Goal: Task Accomplishment & Management: Complete application form

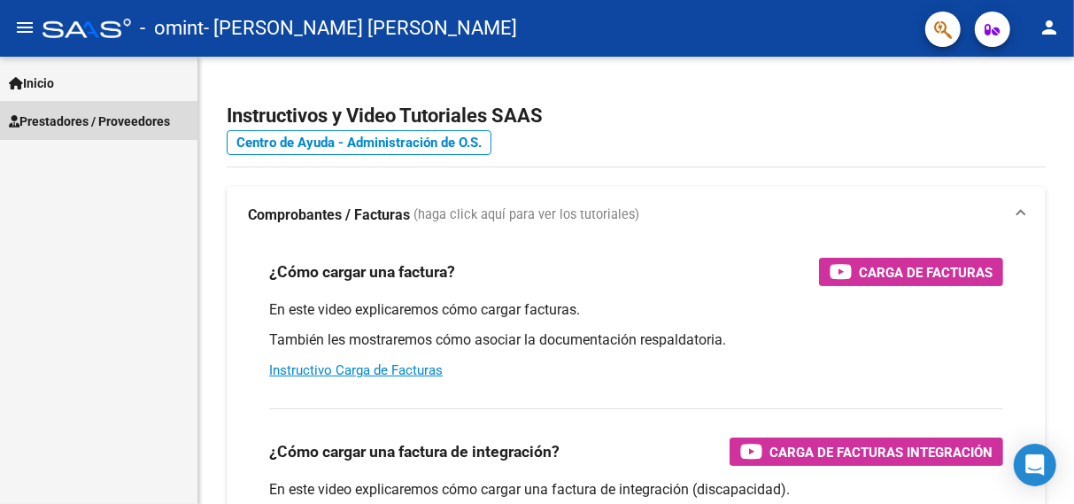
drag, startPoint x: 0, startPoint y: 0, endPoint x: 96, endPoint y: 123, distance: 156.3
click at [96, 123] on span "Prestadores / Proveedores" at bounding box center [89, 121] width 161 height 19
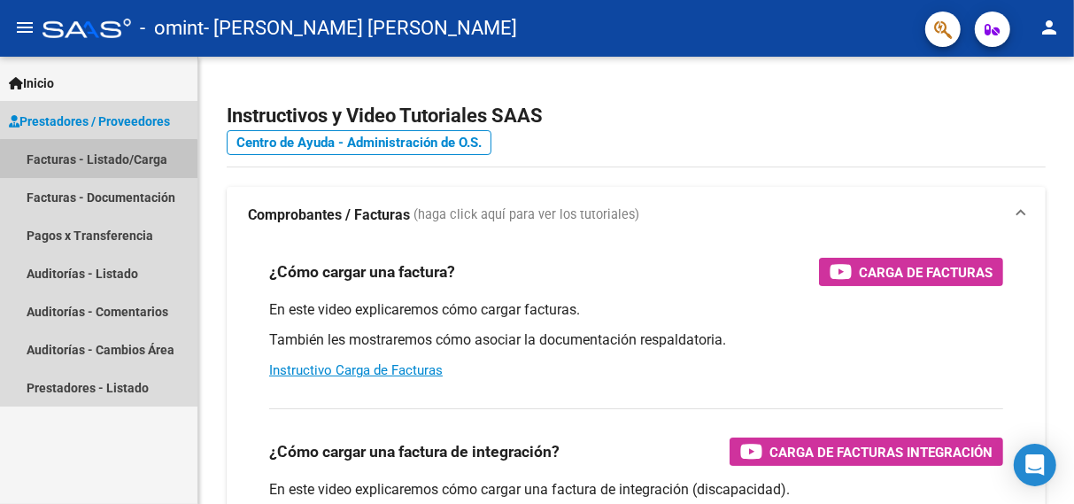
click at [98, 163] on link "Facturas - Listado/Carga" at bounding box center [98, 159] width 197 height 38
click at [101, 158] on link "Facturas - Listado/Carga" at bounding box center [98, 159] width 197 height 38
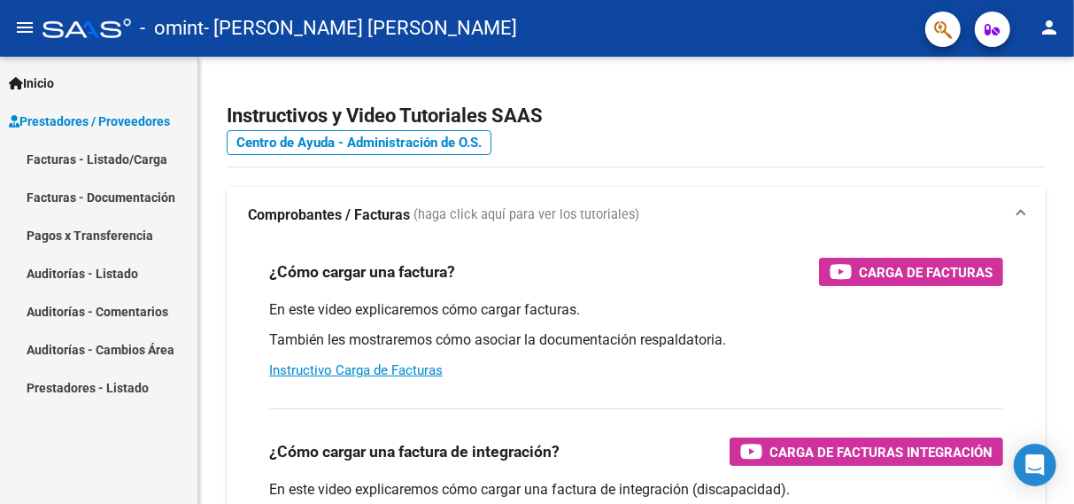
click at [136, 151] on link "Facturas - Listado/Carga" at bounding box center [98, 159] width 197 height 38
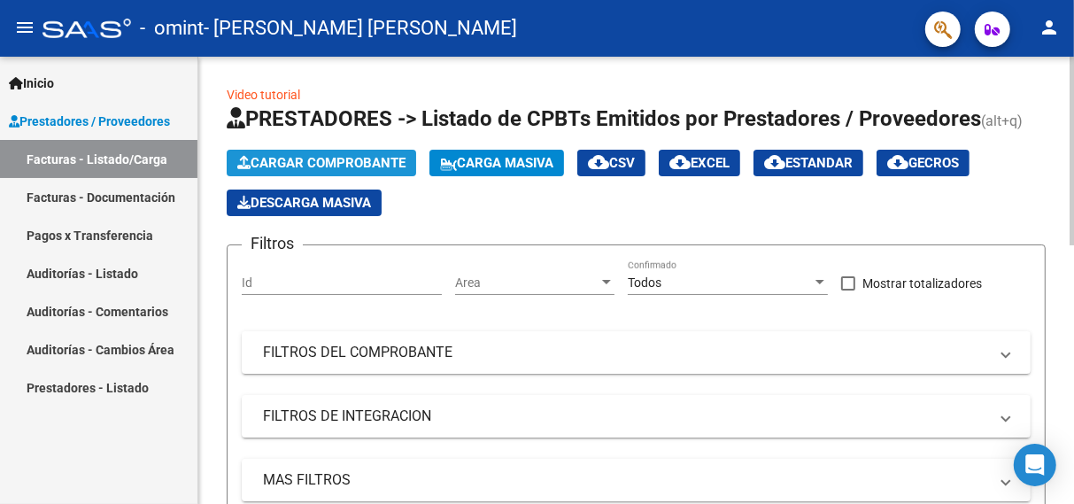
click at [336, 159] on span "Cargar Comprobante" at bounding box center [321, 163] width 168 height 16
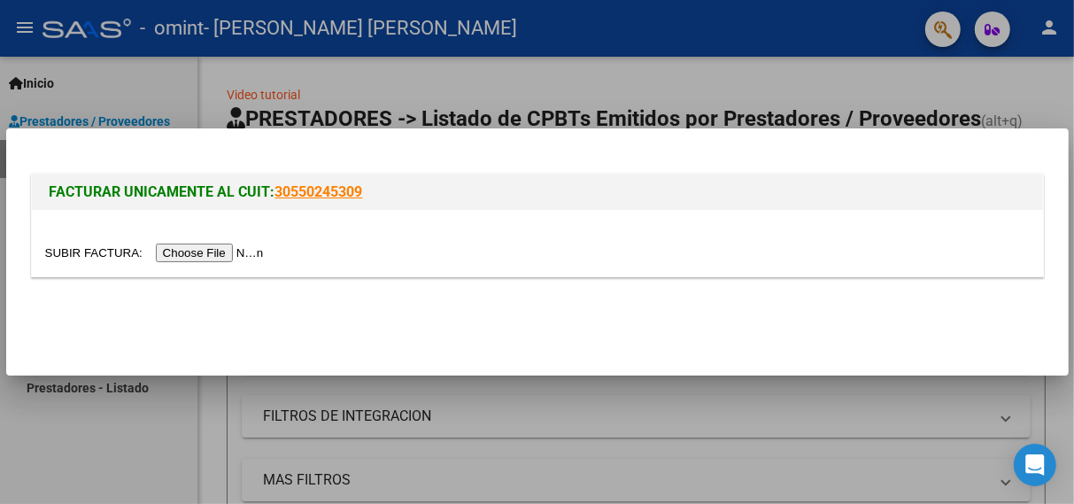
click at [254, 259] on input "file" at bounding box center [157, 252] width 224 height 19
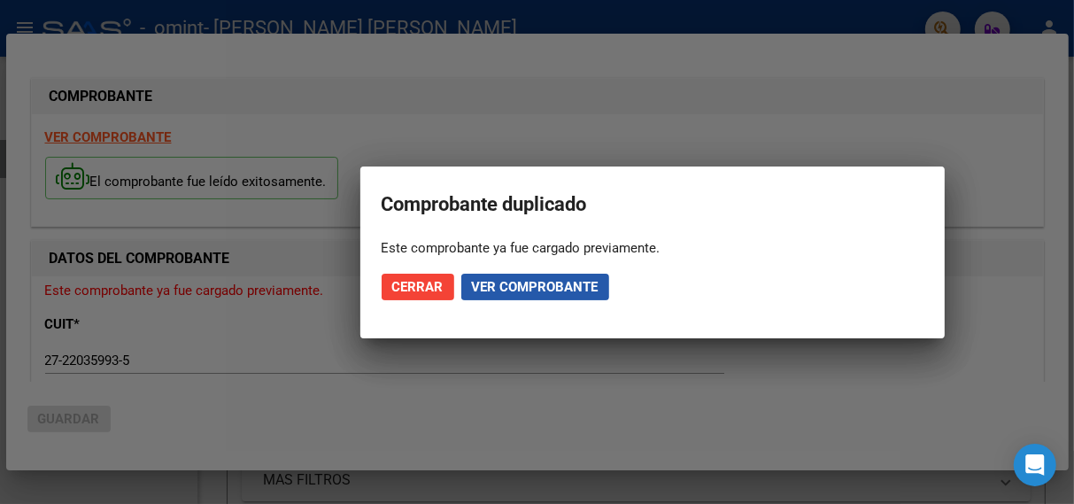
click at [533, 280] on span "Ver comprobante" at bounding box center [535, 287] width 127 height 16
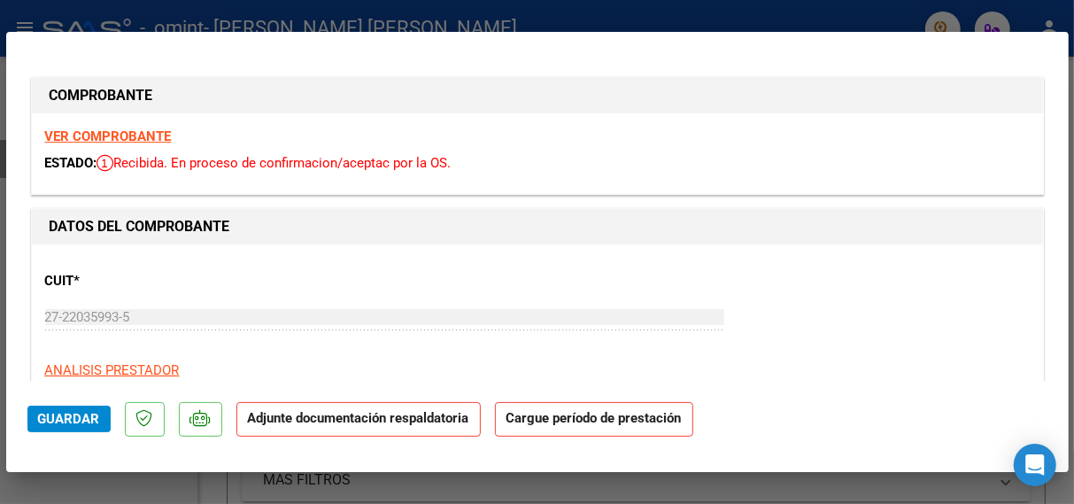
drag, startPoint x: 533, startPoint y: 280, endPoint x: 537, endPoint y: 337, distance: 57.7
click at [537, 337] on div "CUIT * 27-22035993-5 Ingresar CUIT ANALISIS PRESTADOR ARCA [PERSON_NAME] ARCA […" at bounding box center [537, 319] width 984 height 123
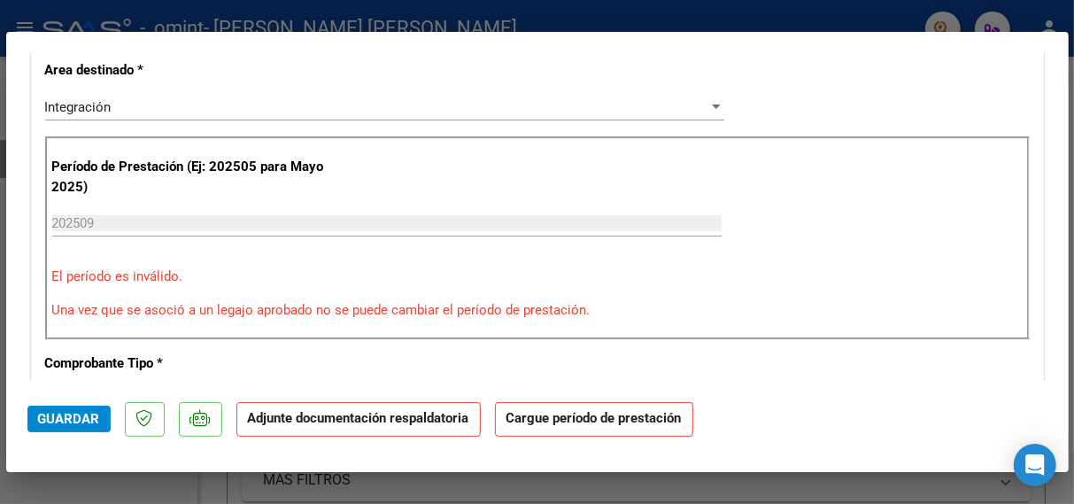
scroll to position [390, 0]
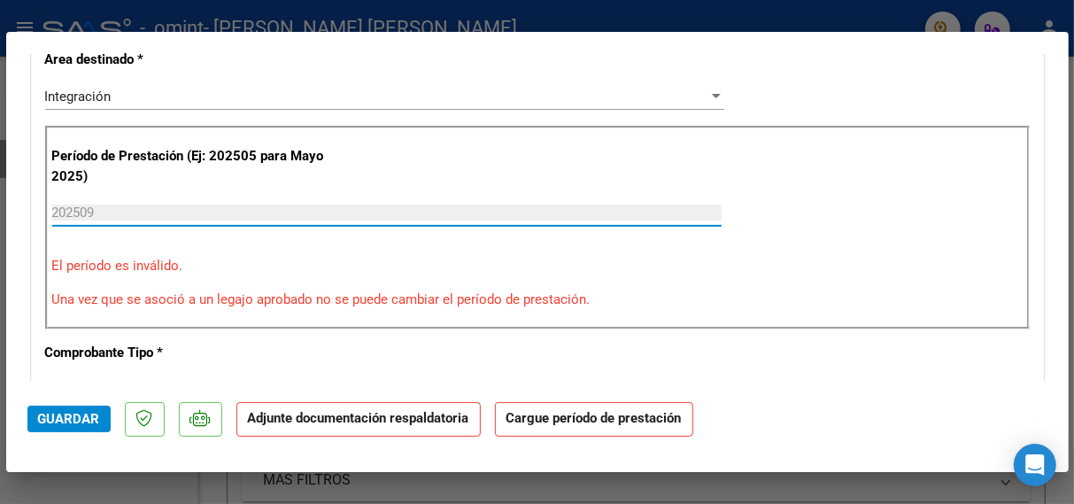
click at [238, 206] on input "202509" at bounding box center [386, 212] width 669 height 16
click at [183, 204] on input "202509" at bounding box center [386, 212] width 669 height 16
click at [172, 207] on input "202509" at bounding box center [386, 212] width 669 height 16
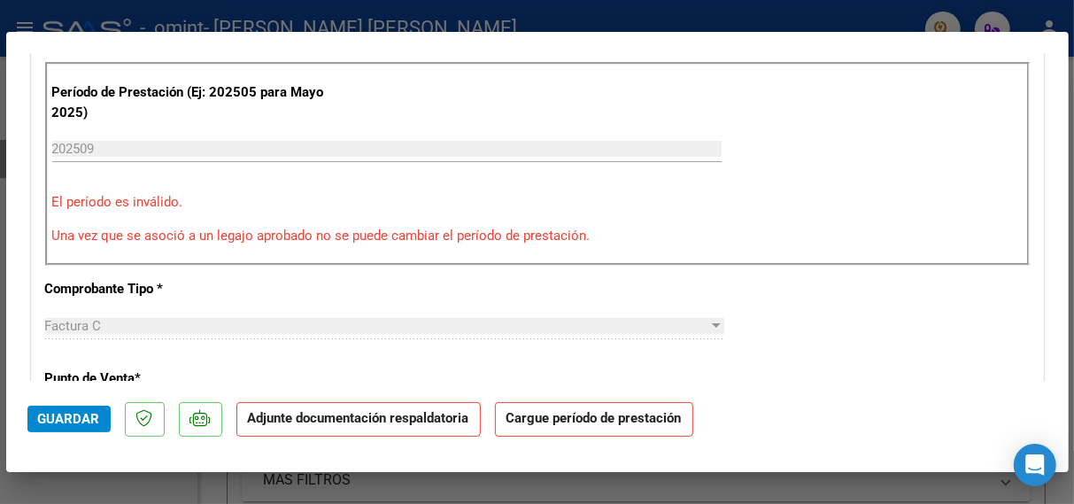
scroll to position [380, 0]
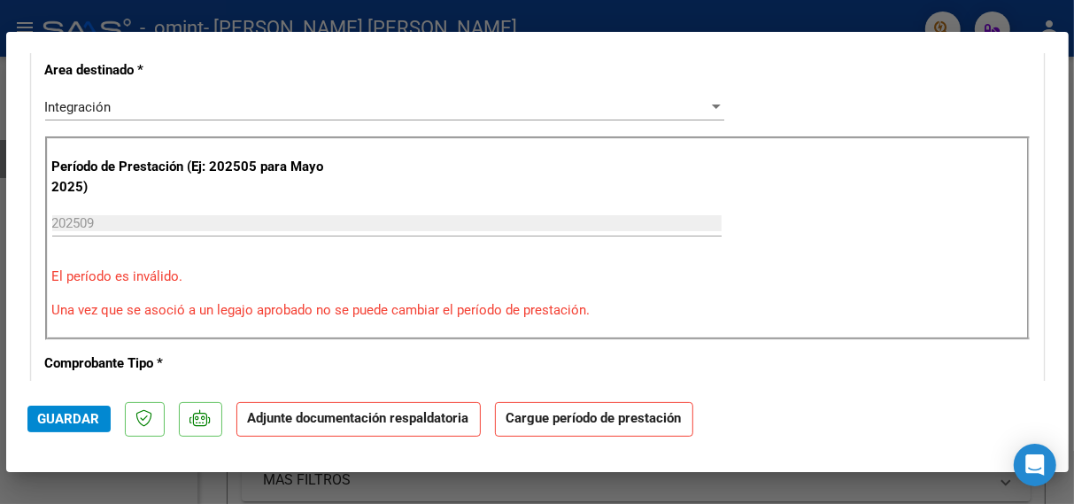
click at [373, 202] on div "Período de Prestación (Ej: 202505 para Mayo 2025) 202509 Ingrese el Período de …" at bounding box center [537, 238] width 984 height 204
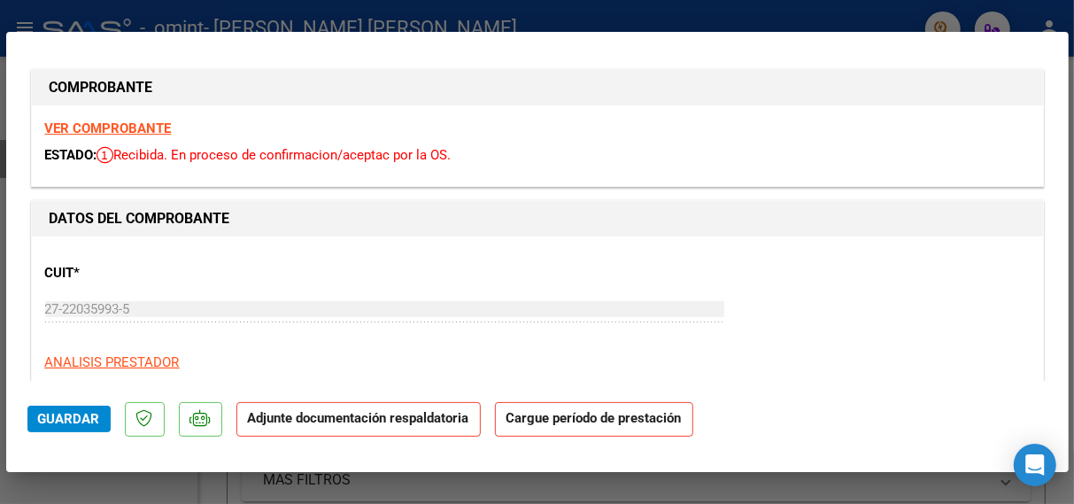
scroll to position [366, 0]
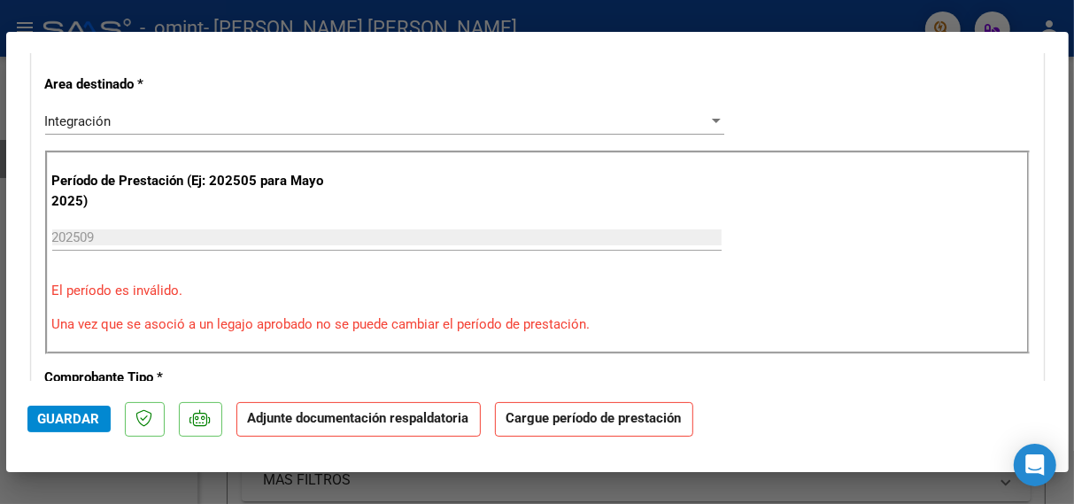
click at [135, 283] on p "El período es inválido." at bounding box center [537, 291] width 970 height 20
click at [95, 239] on input "202509" at bounding box center [386, 237] width 669 height 16
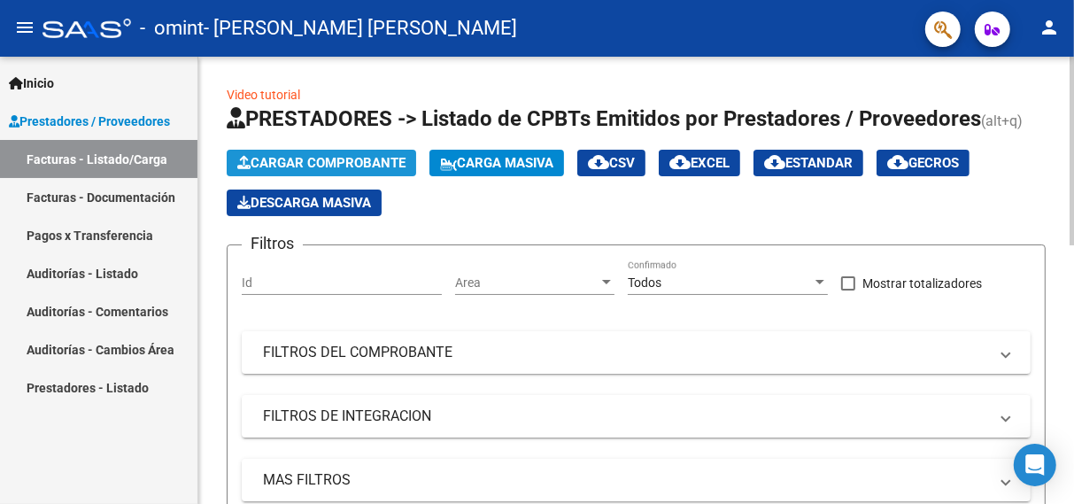
click at [356, 158] on span "Cargar Comprobante" at bounding box center [321, 163] width 168 height 16
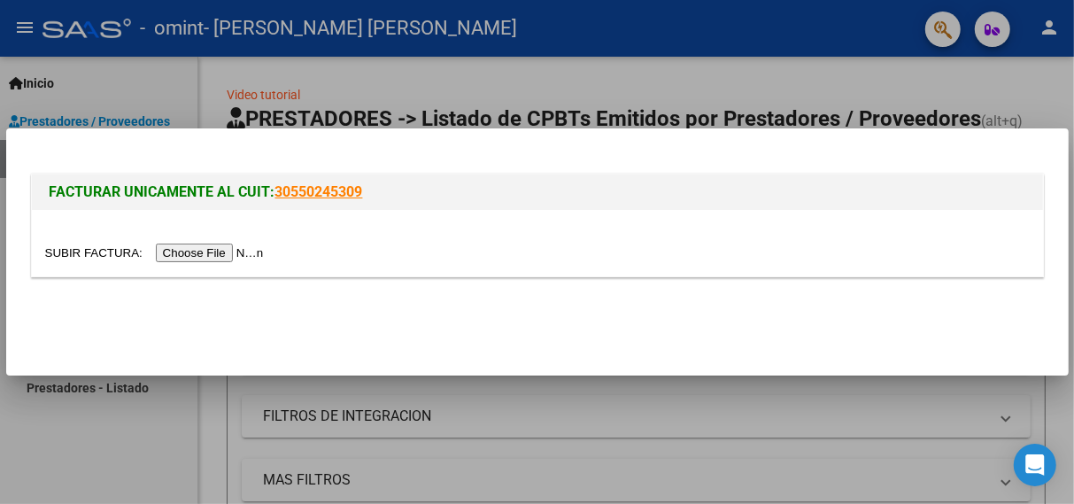
click at [170, 119] on div at bounding box center [537, 252] width 1074 height 504
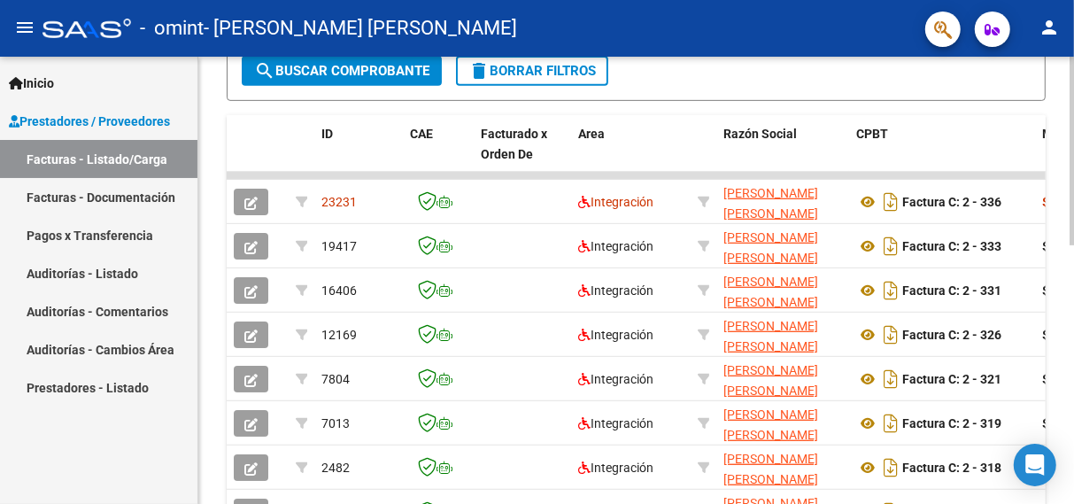
scroll to position [466, 0]
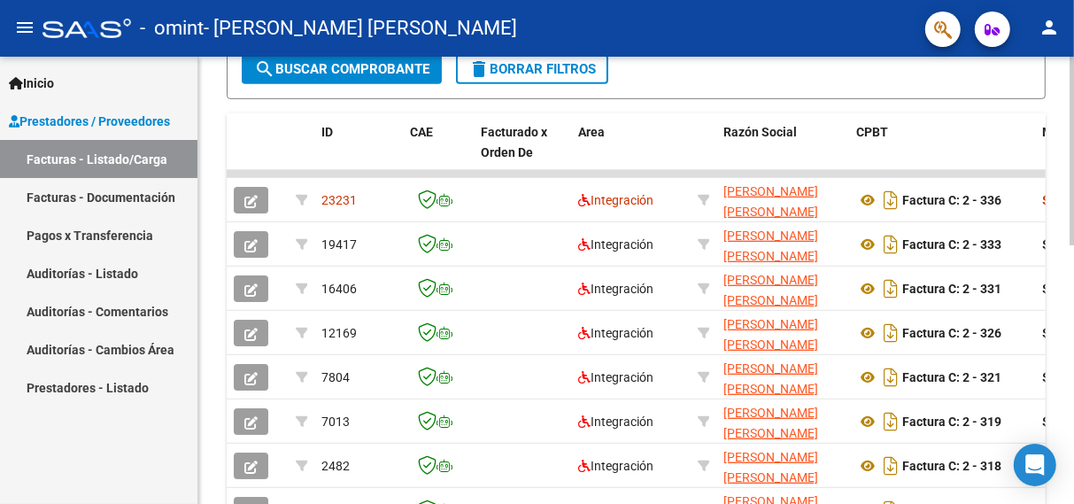
click at [1069, 373] on div at bounding box center [1071, 352] width 4 height 189
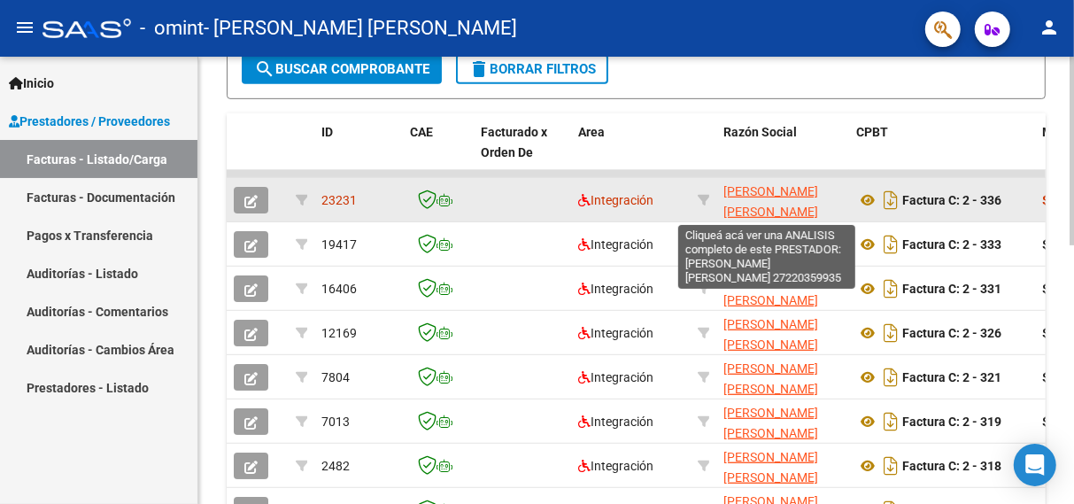
click at [757, 193] on span "[PERSON_NAME] [PERSON_NAME]" at bounding box center [770, 201] width 95 height 35
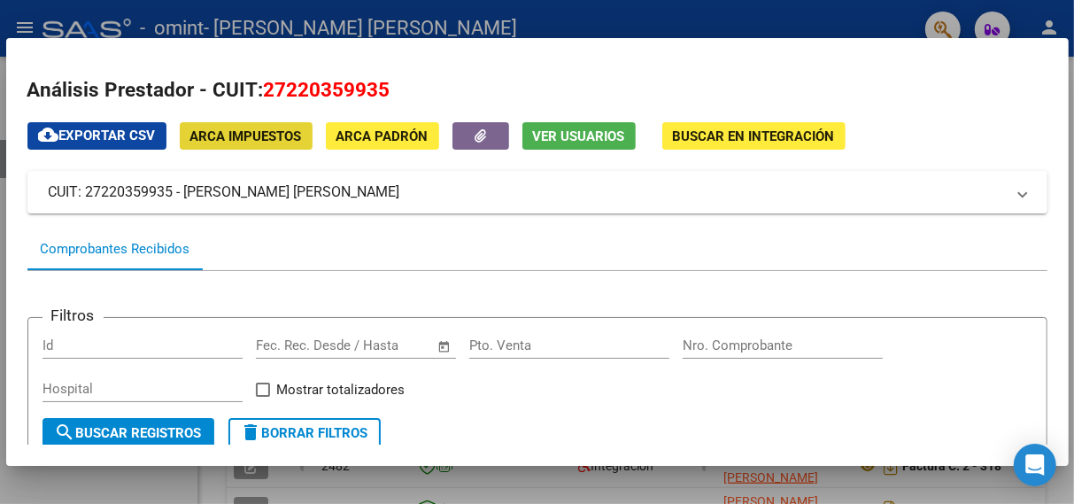
click at [223, 135] on span "ARCA Impuestos" at bounding box center [246, 136] width 112 height 16
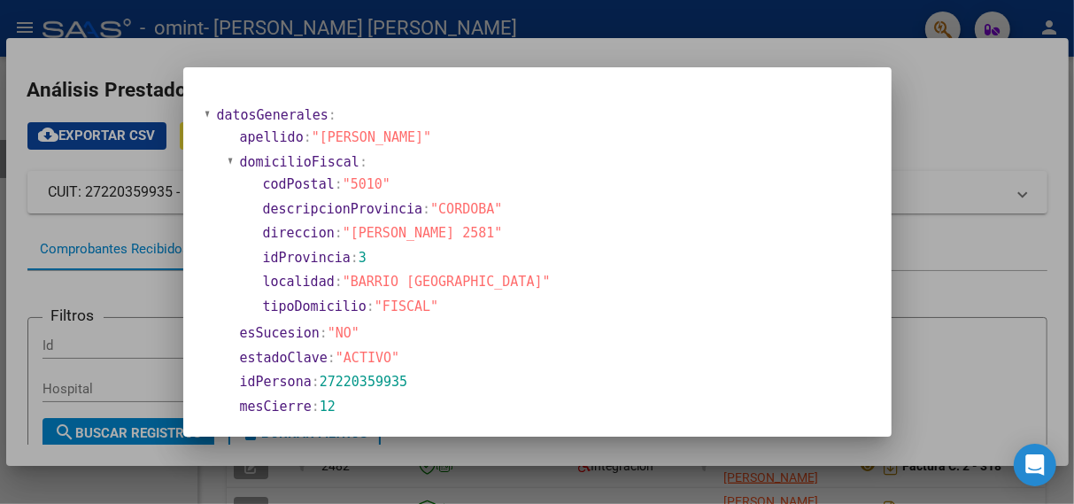
click at [865, 82] on mat-dialog-container "datosGenerales : apellido : "BUSTOS" domicilioFiscal : codPostal : "5010" descr…" at bounding box center [537, 252] width 708 height 370
click at [932, 338] on div at bounding box center [537, 252] width 1074 height 504
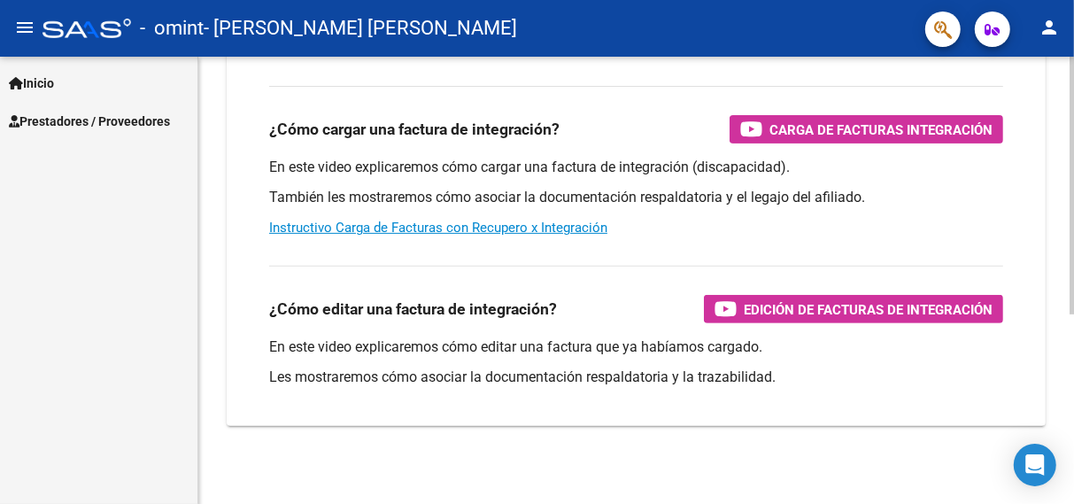
scroll to position [309, 0]
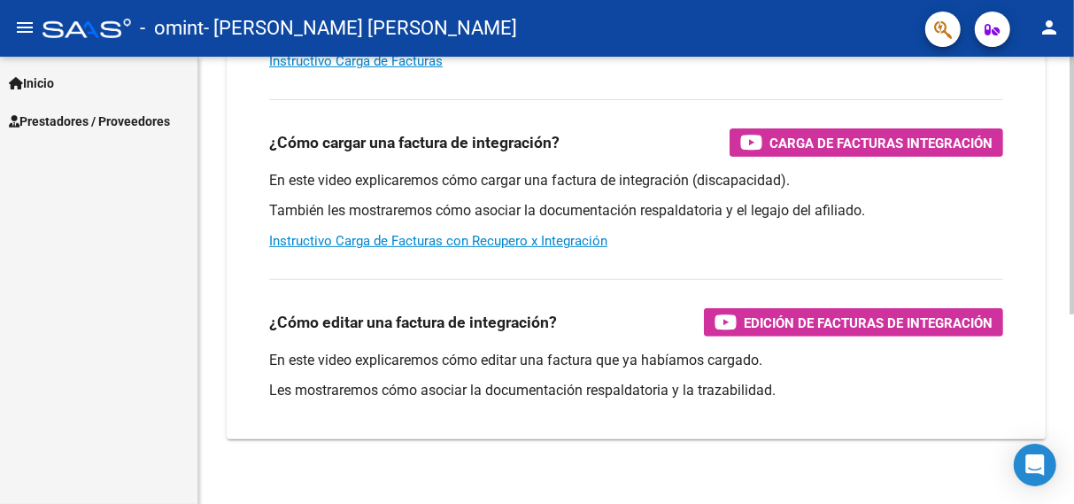
click at [1073, 290] on div at bounding box center [1071, 364] width 4 height 258
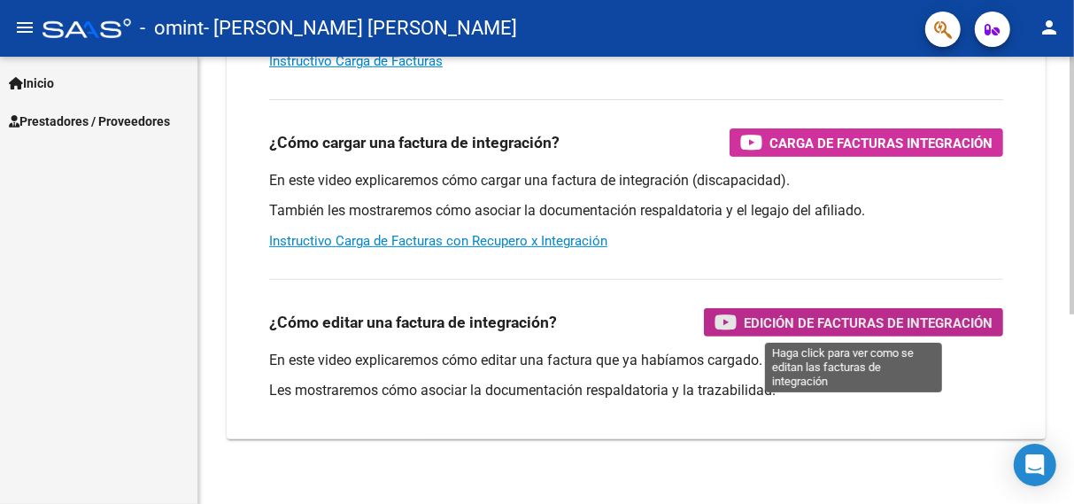
click at [939, 322] on span "Edición de Facturas de integración" at bounding box center [867, 323] width 249 height 22
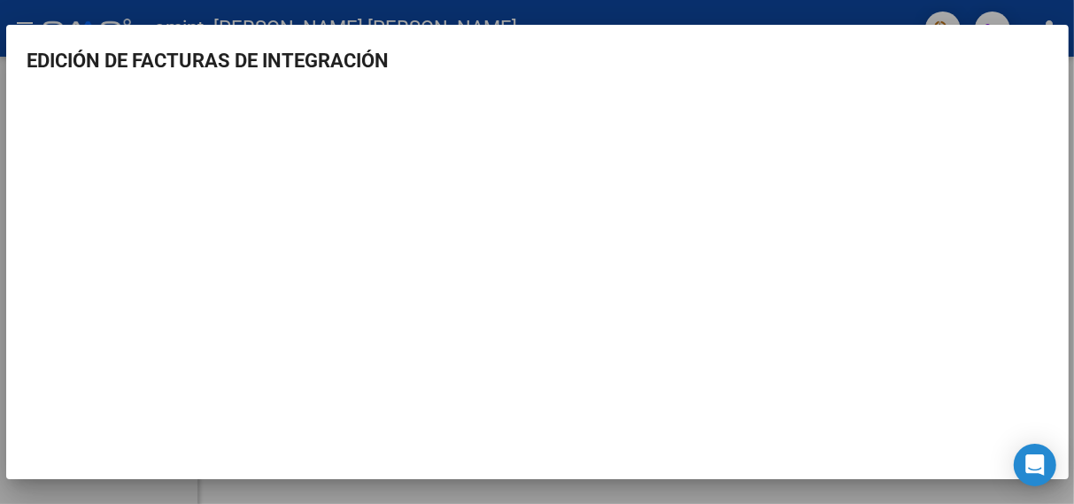
click at [1017, 6] on div at bounding box center [537, 252] width 1074 height 504
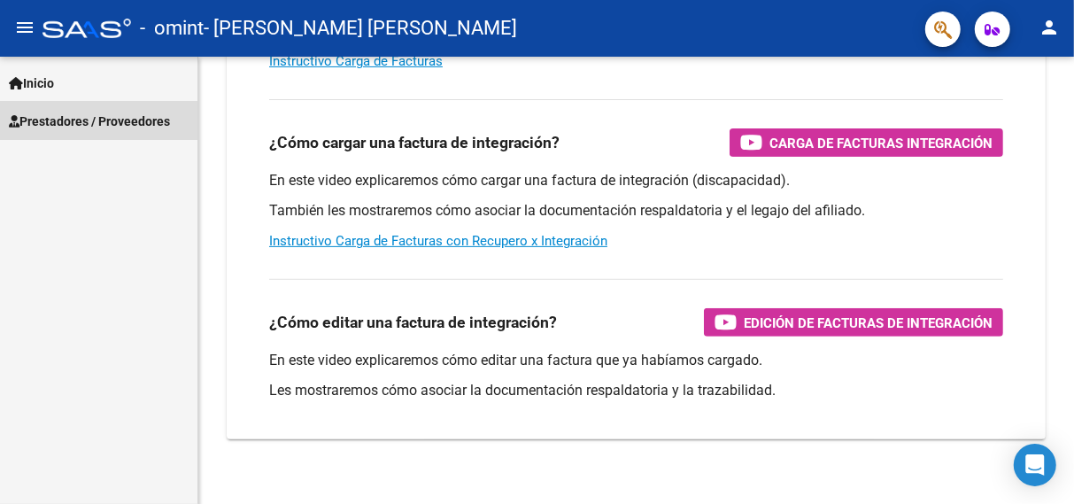
click at [91, 128] on span "Prestadores / Proveedores" at bounding box center [89, 121] width 161 height 19
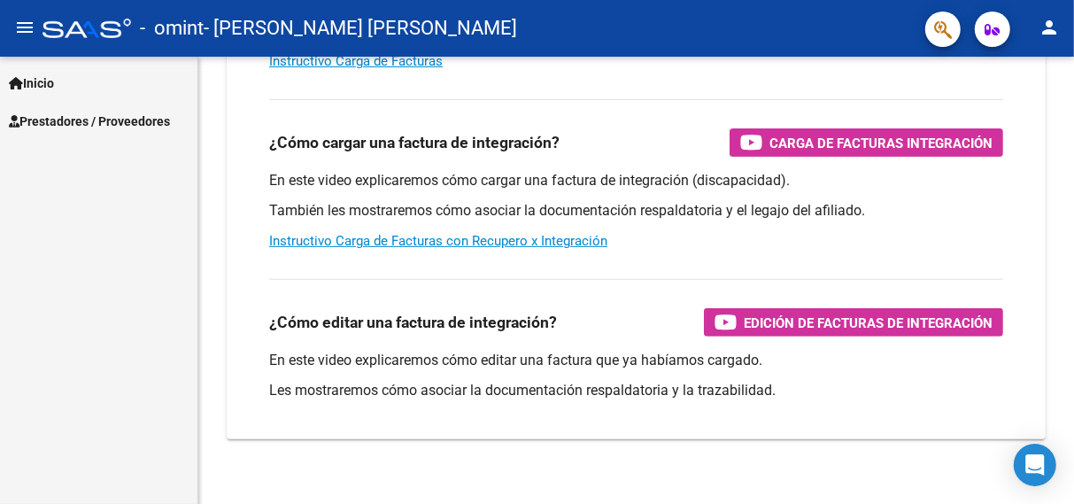
click at [91, 120] on span "Prestadores / Proveedores" at bounding box center [89, 121] width 161 height 19
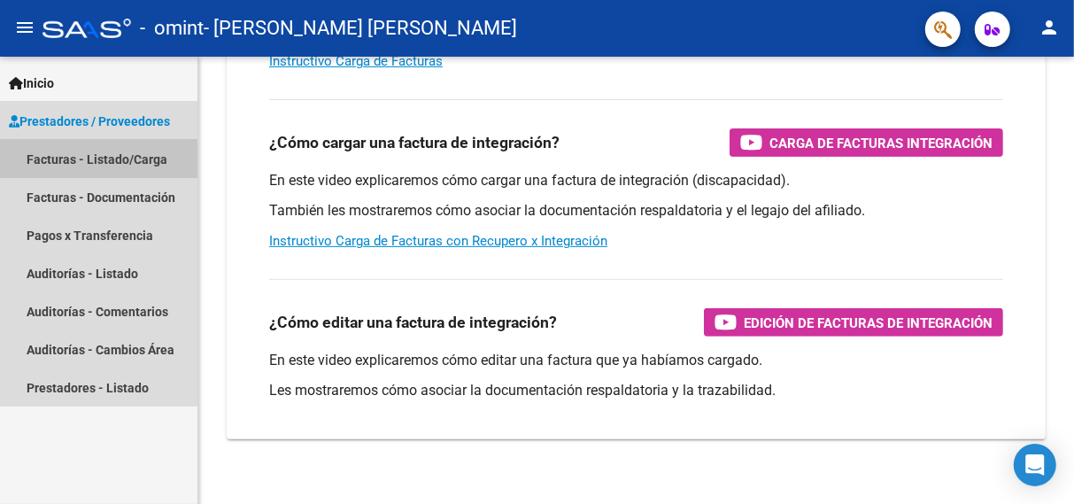
click at [81, 151] on link "Facturas - Listado/Carga" at bounding box center [98, 159] width 197 height 38
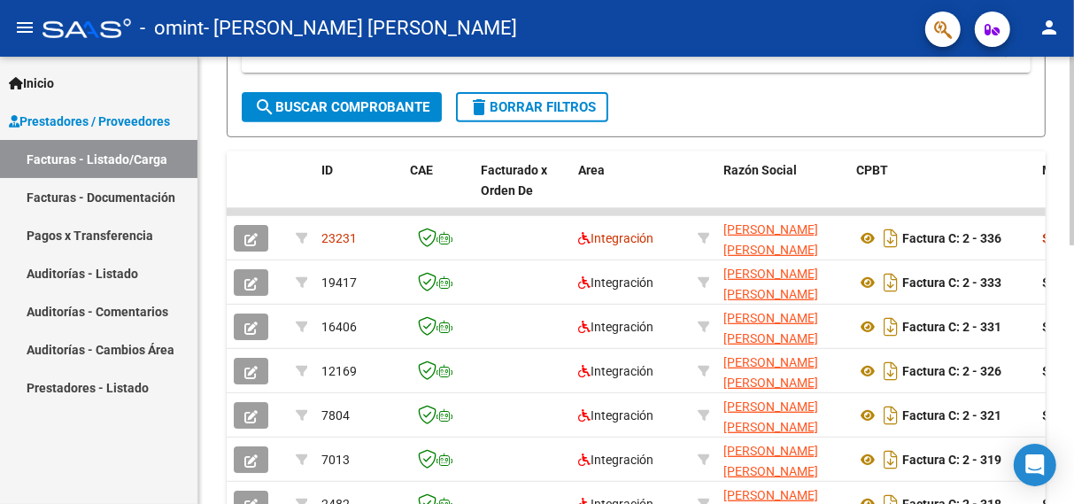
scroll to position [458, 0]
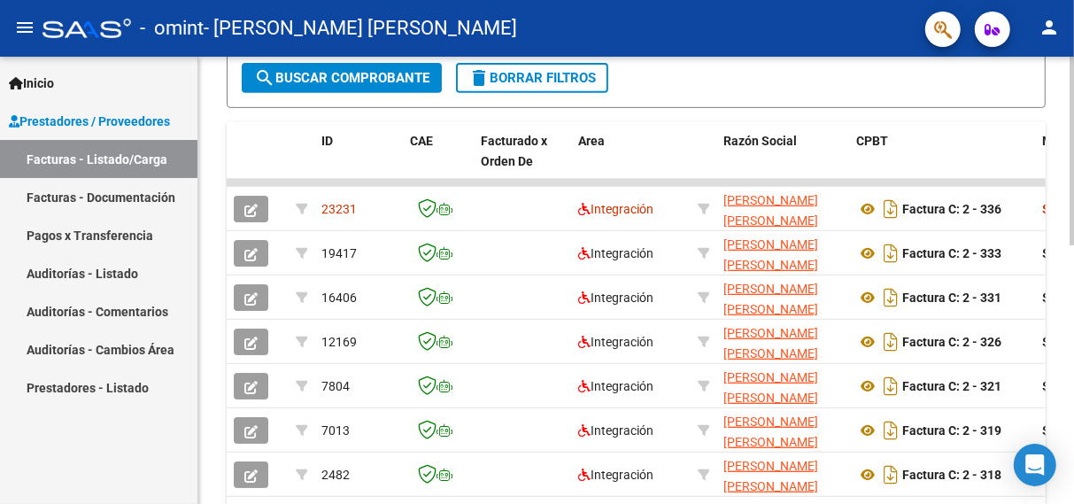
click at [1067, 343] on div "Video tutorial PRESTADORES -> Listado de CPBTs Emitidos por Prestadores / Prove…" at bounding box center [638, 123] width 880 height 1049
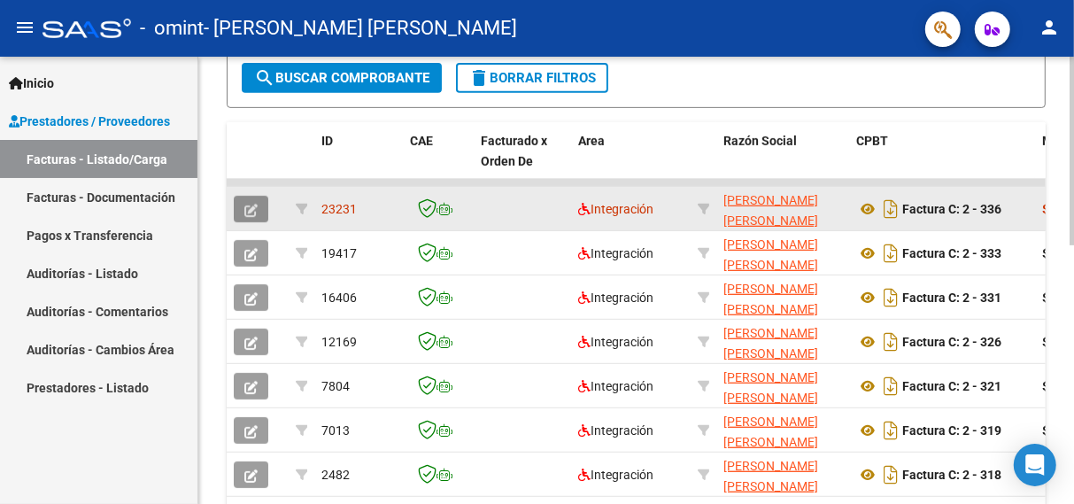
click at [253, 204] on icon "button" at bounding box center [250, 210] width 13 height 13
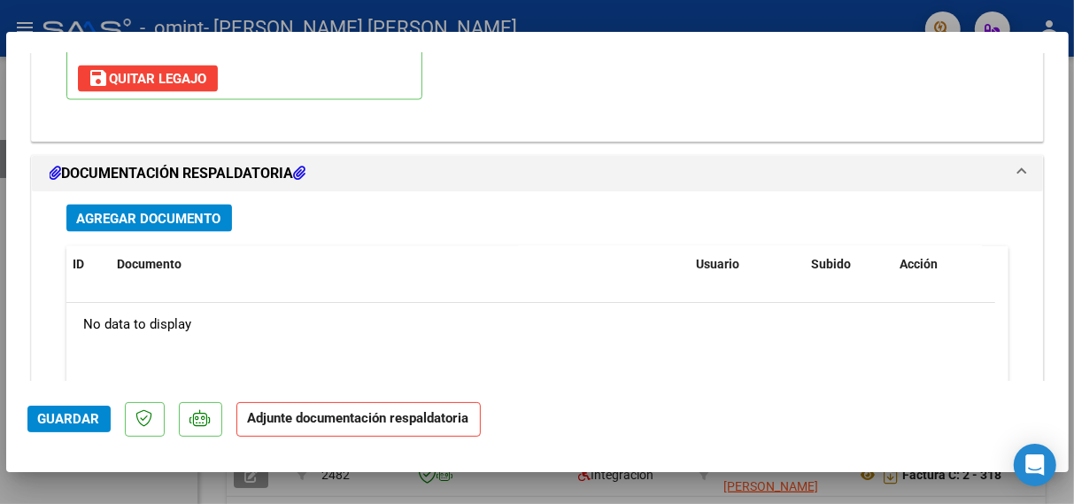
scroll to position [1951, 0]
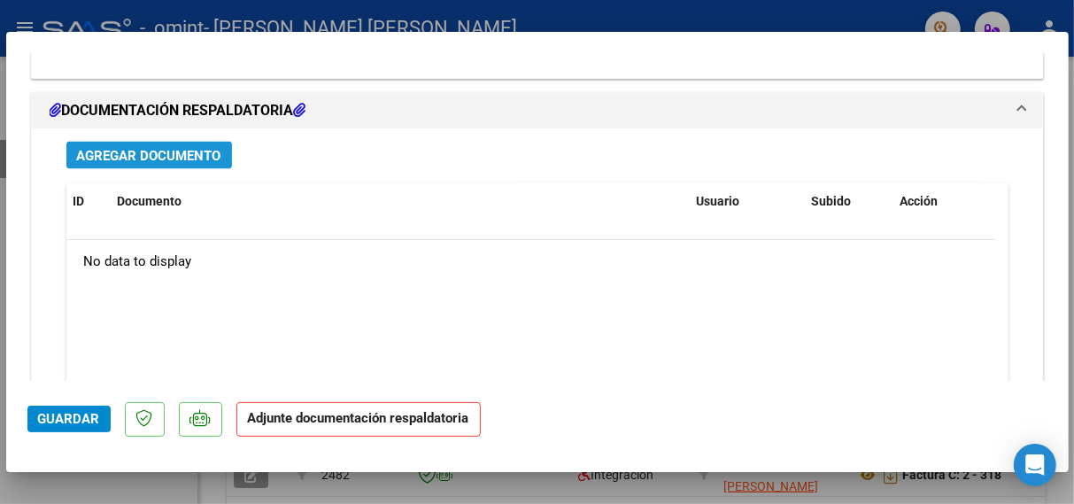
click at [193, 152] on span "Agregar Documento" at bounding box center [149, 156] width 144 height 16
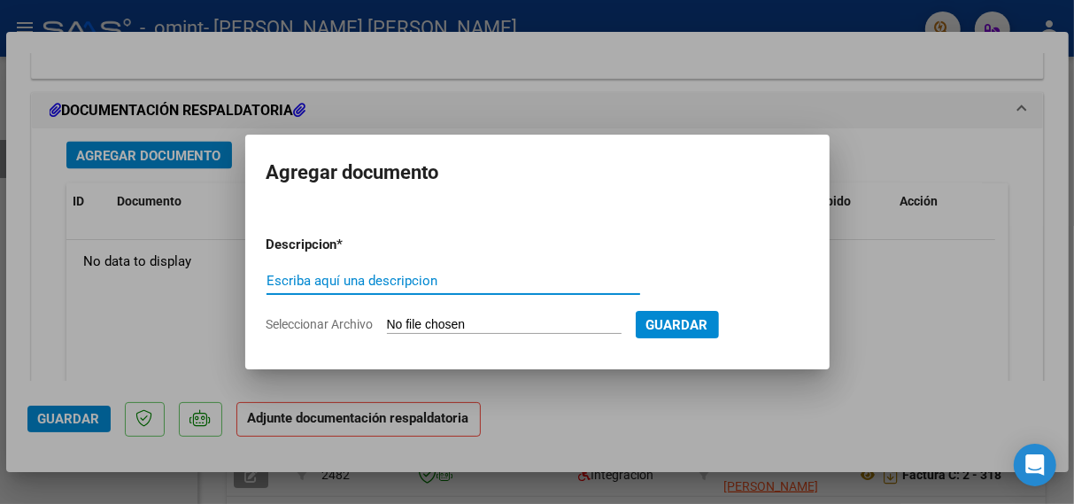
click at [312, 283] on input "Escriba aquí una descripcion" at bounding box center [452, 281] width 373 height 16
type input "Planilla asistencia"
click at [413, 326] on input "Seleccionar Archivo" at bounding box center [504, 325] width 235 height 17
type input "C:\fakepath\asistencia septiembre 25 PSP Molina .pdf"
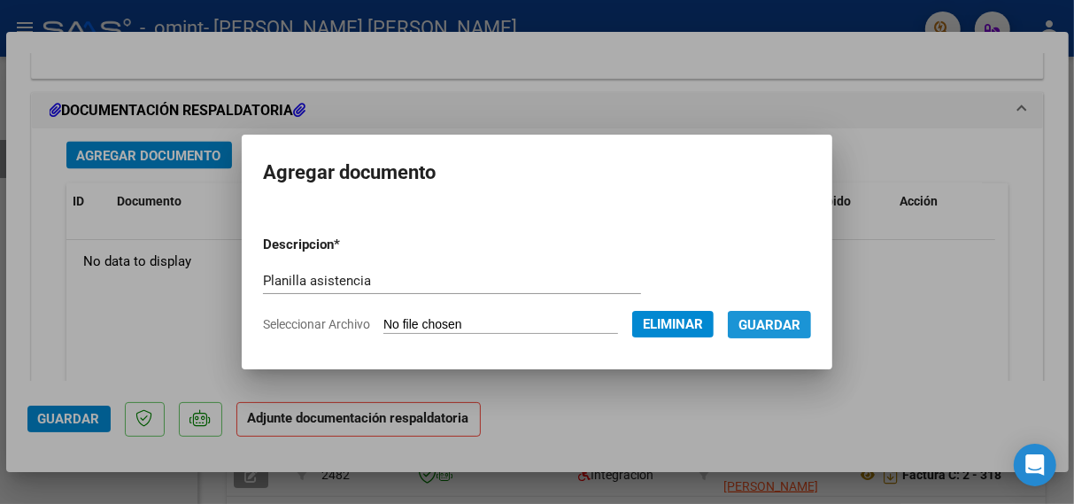
click at [775, 322] on span "Guardar" at bounding box center [769, 325] width 62 height 16
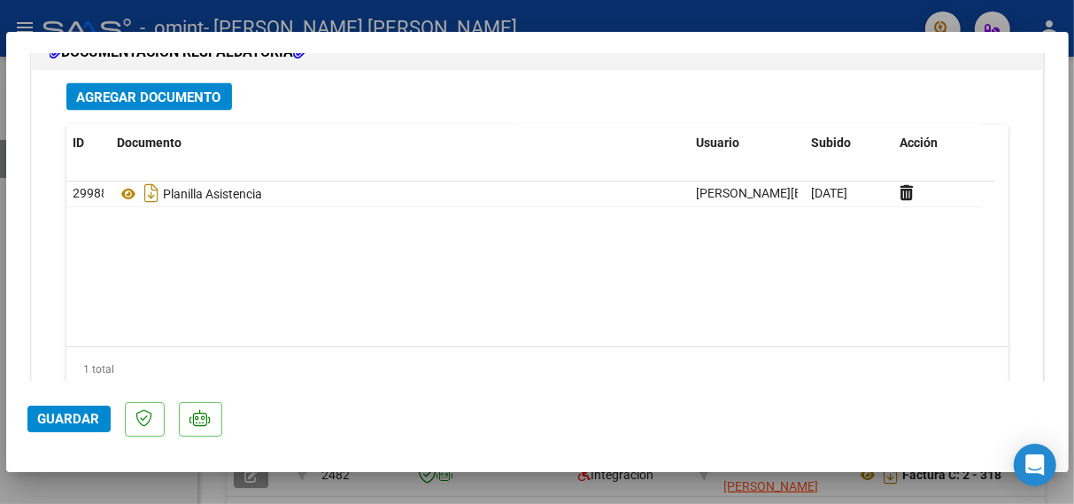
scroll to position [2069, 0]
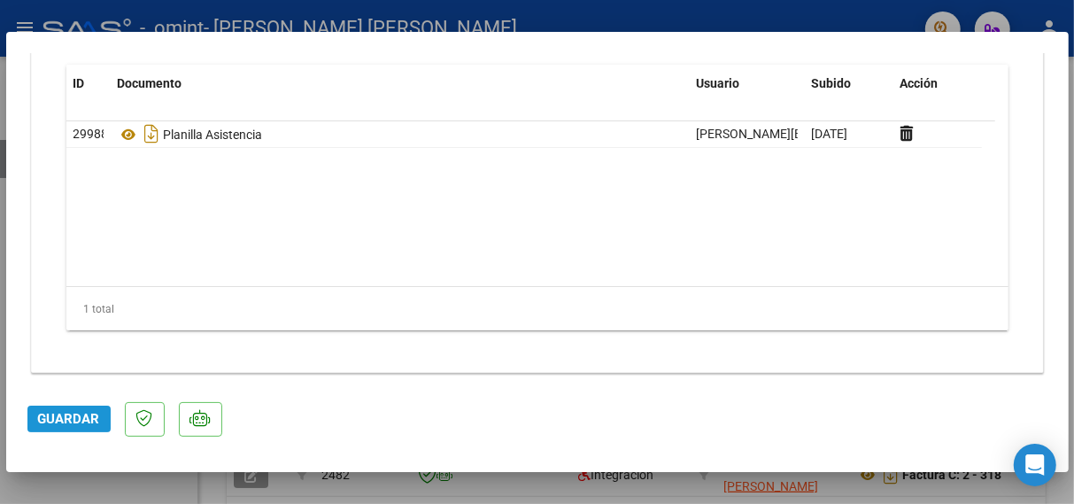
click at [81, 426] on span "Guardar" at bounding box center [69, 419] width 62 height 16
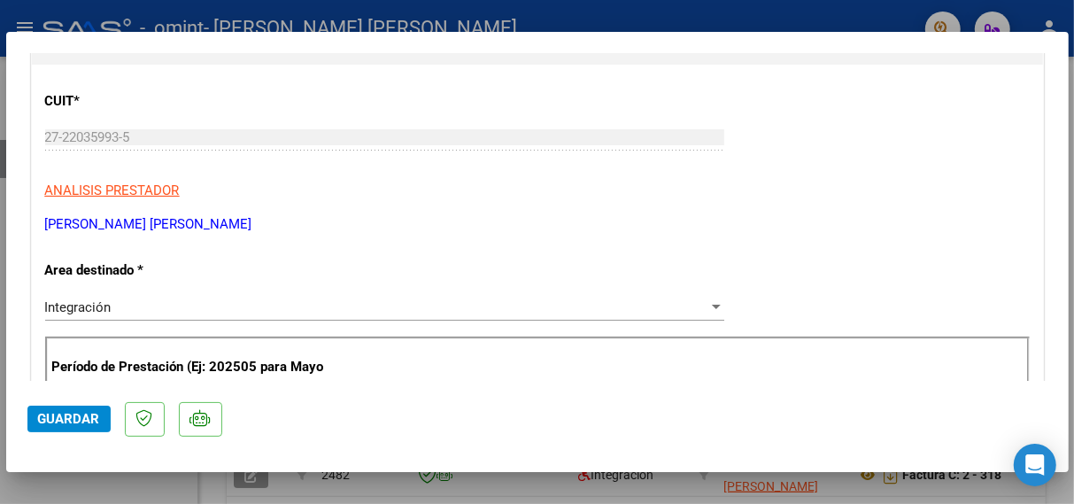
scroll to position [0, 0]
